Goal: Navigation & Orientation: Find specific page/section

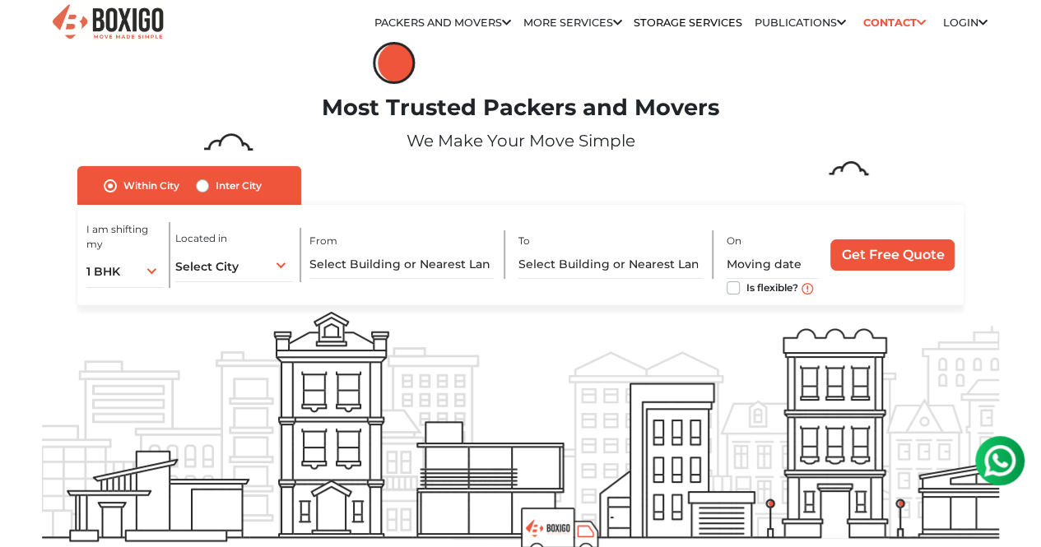
click at [0, 0] on link "Publications" at bounding box center [0, 0] width 0 height 0
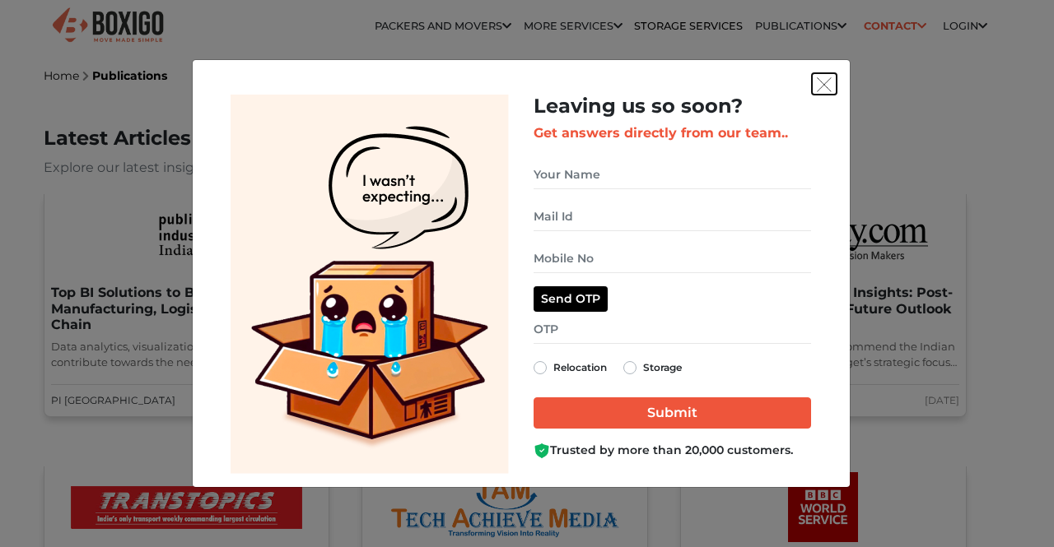
click at [827, 85] on img "get free quote dialog" at bounding box center [824, 84] width 15 height 15
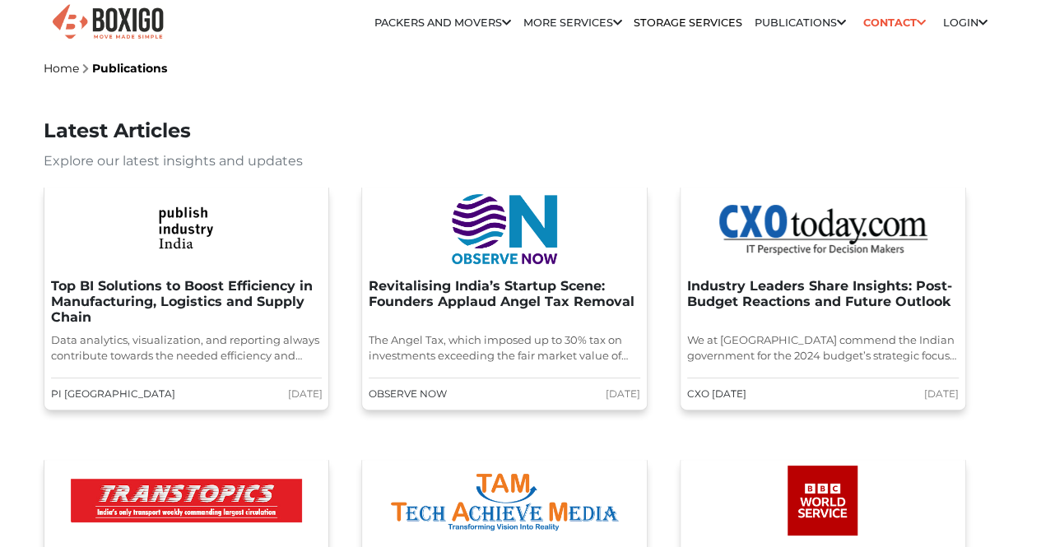
click at [0, 0] on link "Packers and Movers in [GEOGRAPHIC_DATA]" at bounding box center [0, 0] width 0 height 0
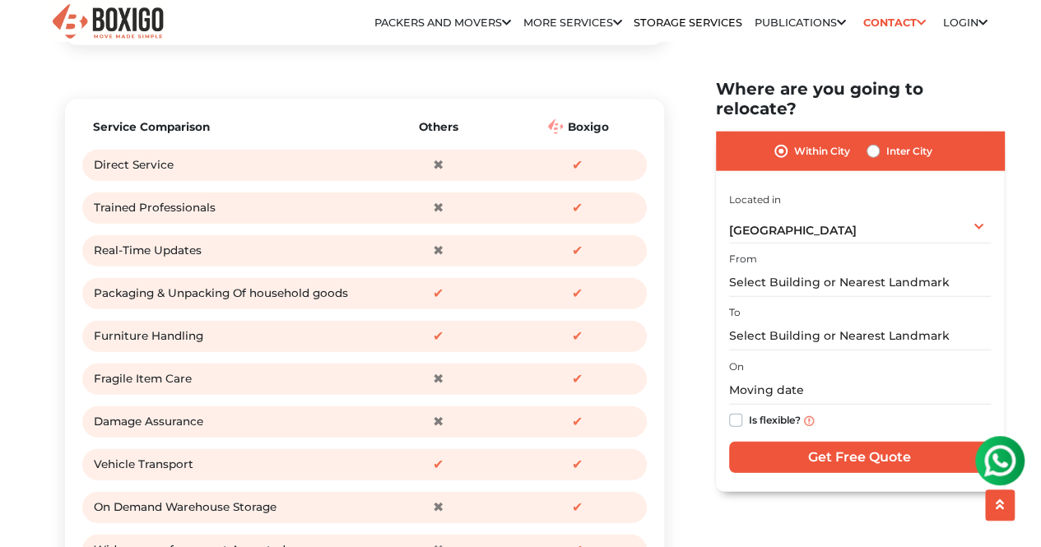
scroll to position [2034, 0]
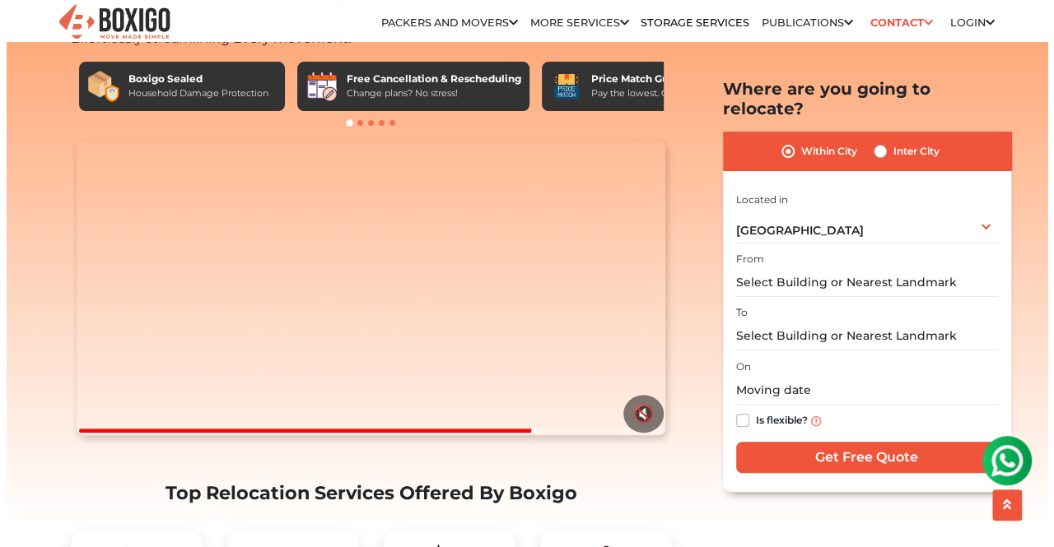
scroll to position [128, 0]
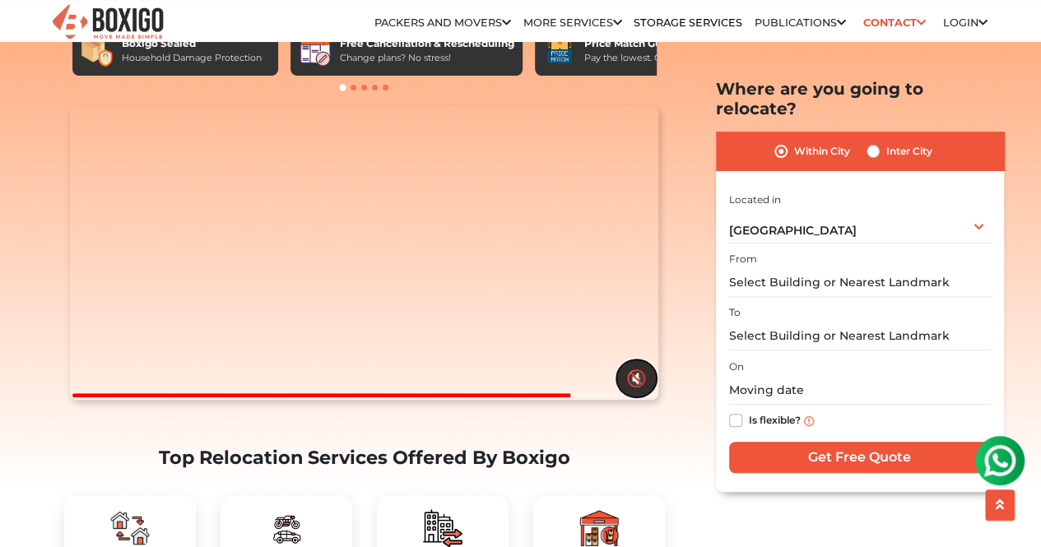
click at [631, 398] on button "🔇" at bounding box center [637, 379] width 40 height 38
